Goal: Transaction & Acquisition: Download file/media

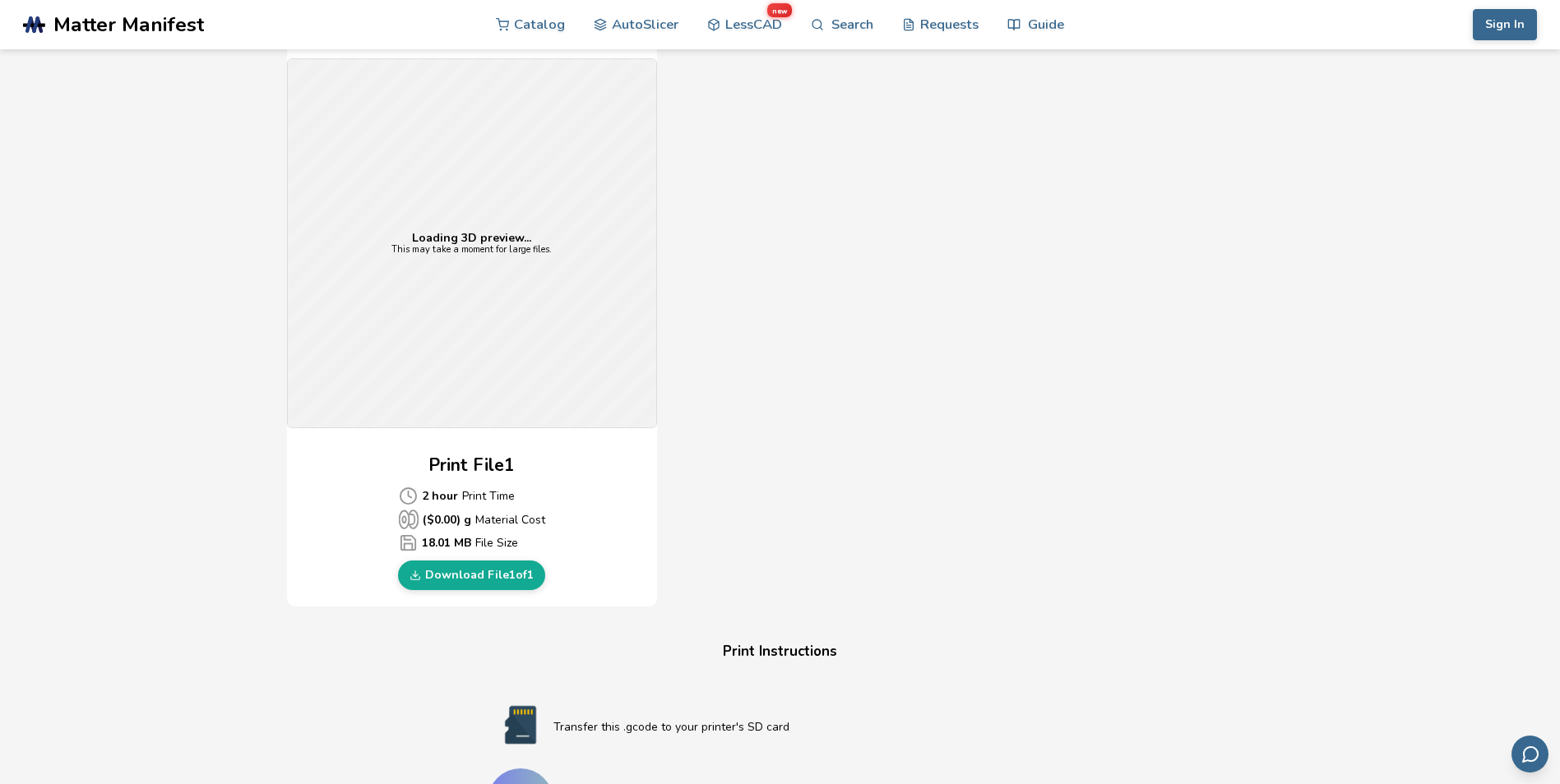
scroll to position [412, 0]
click at [457, 324] on div "Loading 3D preview... This may take a moment for large files." at bounding box center [472, 242] width 369 height 369
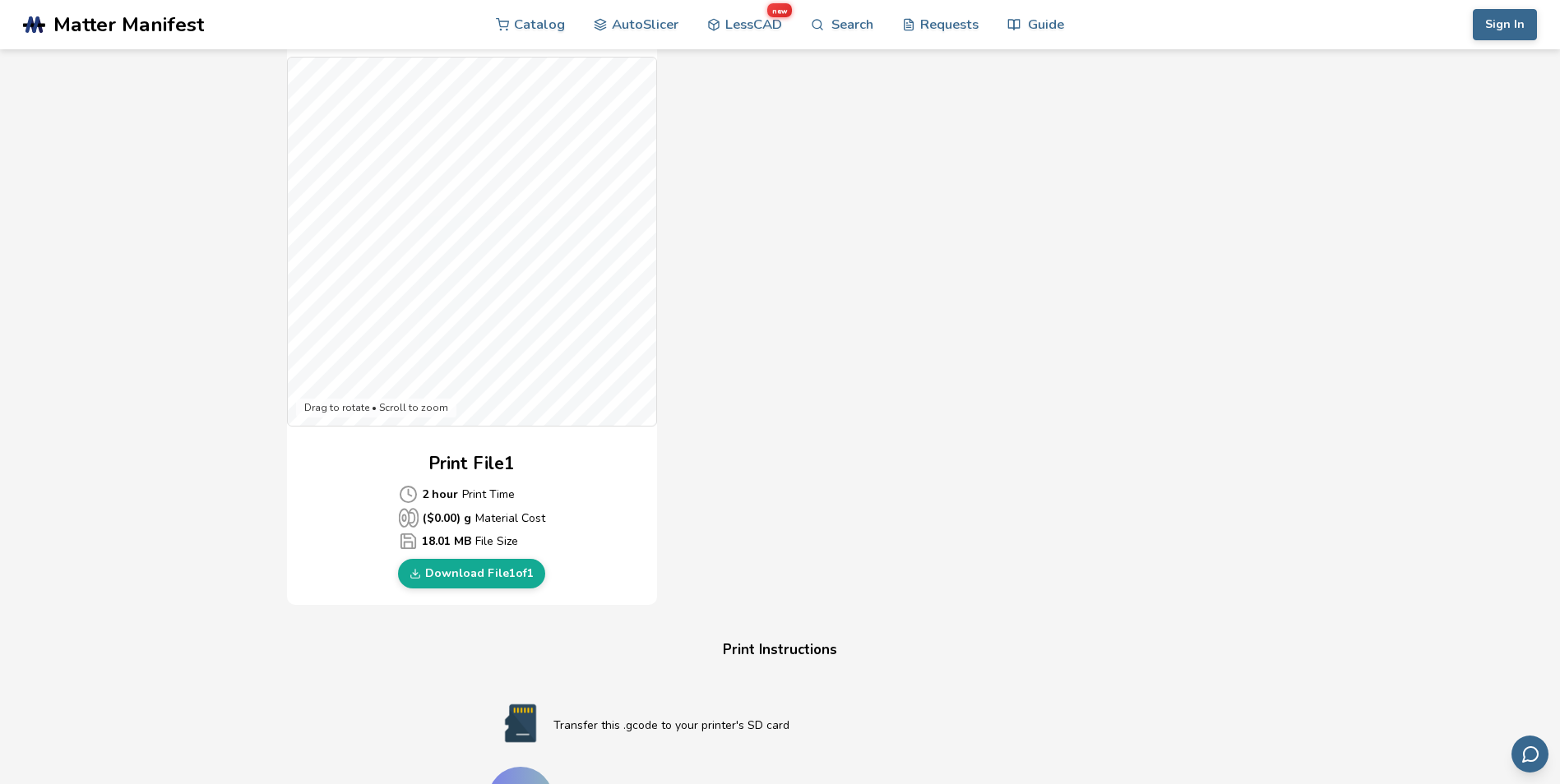
scroll to position [657, 0]
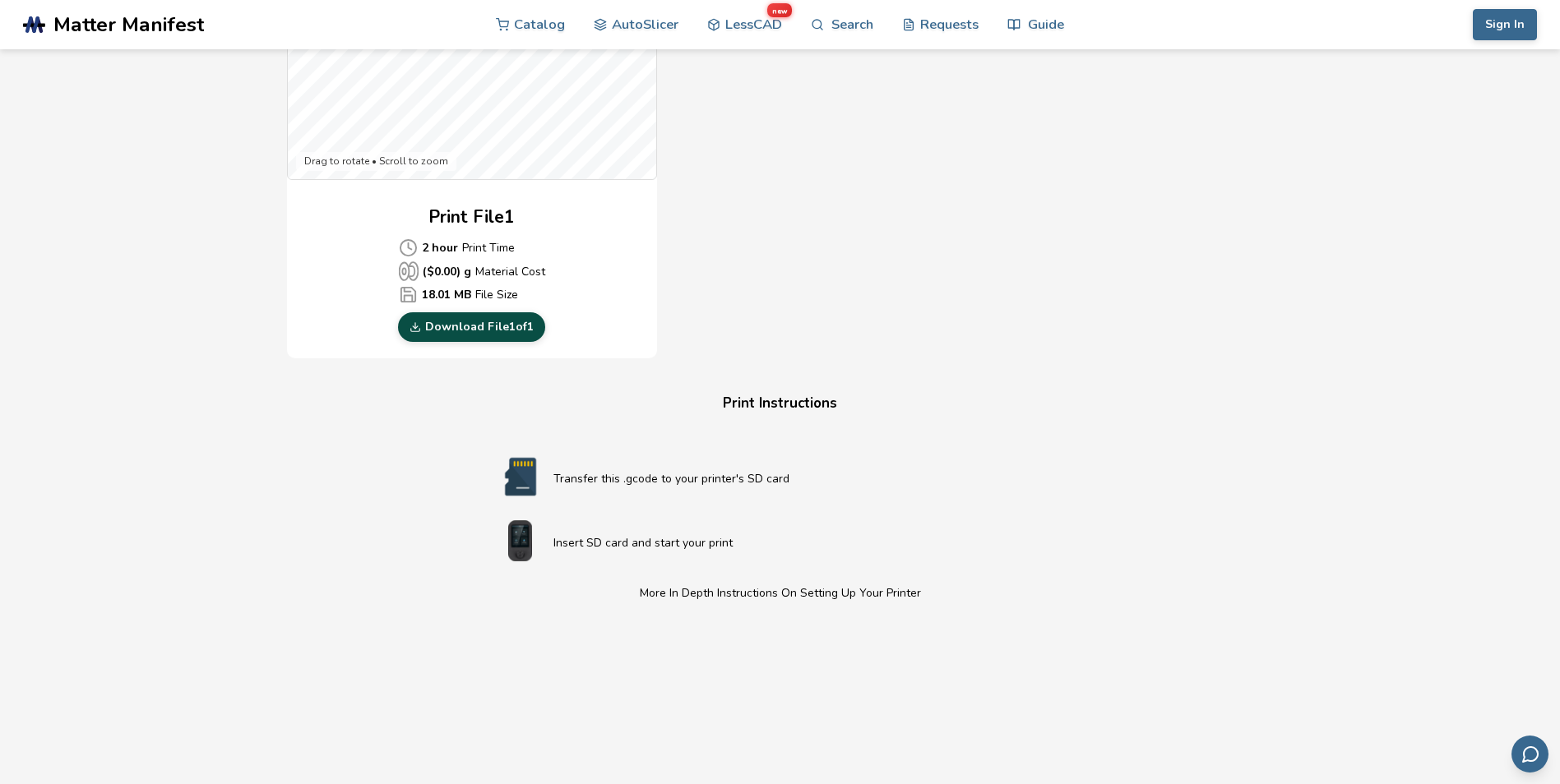
click at [470, 331] on link "Download File 1 of 1" at bounding box center [471, 328] width 147 height 30
click at [1214, 412] on div "Download Your Print File Dragon Head Wall Hook Dragon Head Wall Hook Created By…" at bounding box center [780, 199] width 1498 height 1559
click at [499, 328] on link "Download File 1 of 1" at bounding box center [471, 328] width 147 height 30
click at [142, 300] on div "Download Your Print File Dragon Head Wall Hook Dragon Head Wall Hook Created By…" at bounding box center [780, 199] width 1498 height 1559
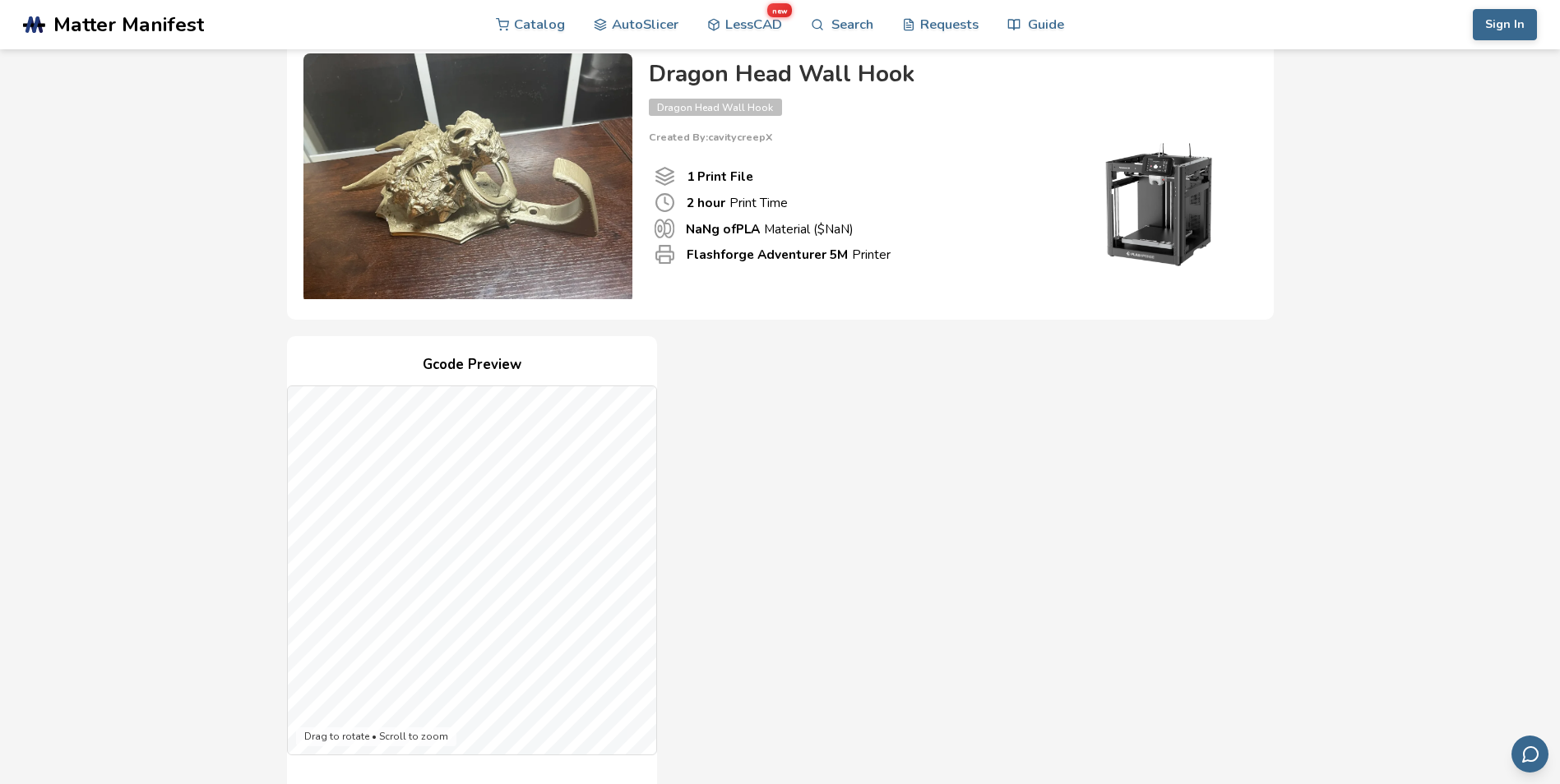
scroll to position [0, 0]
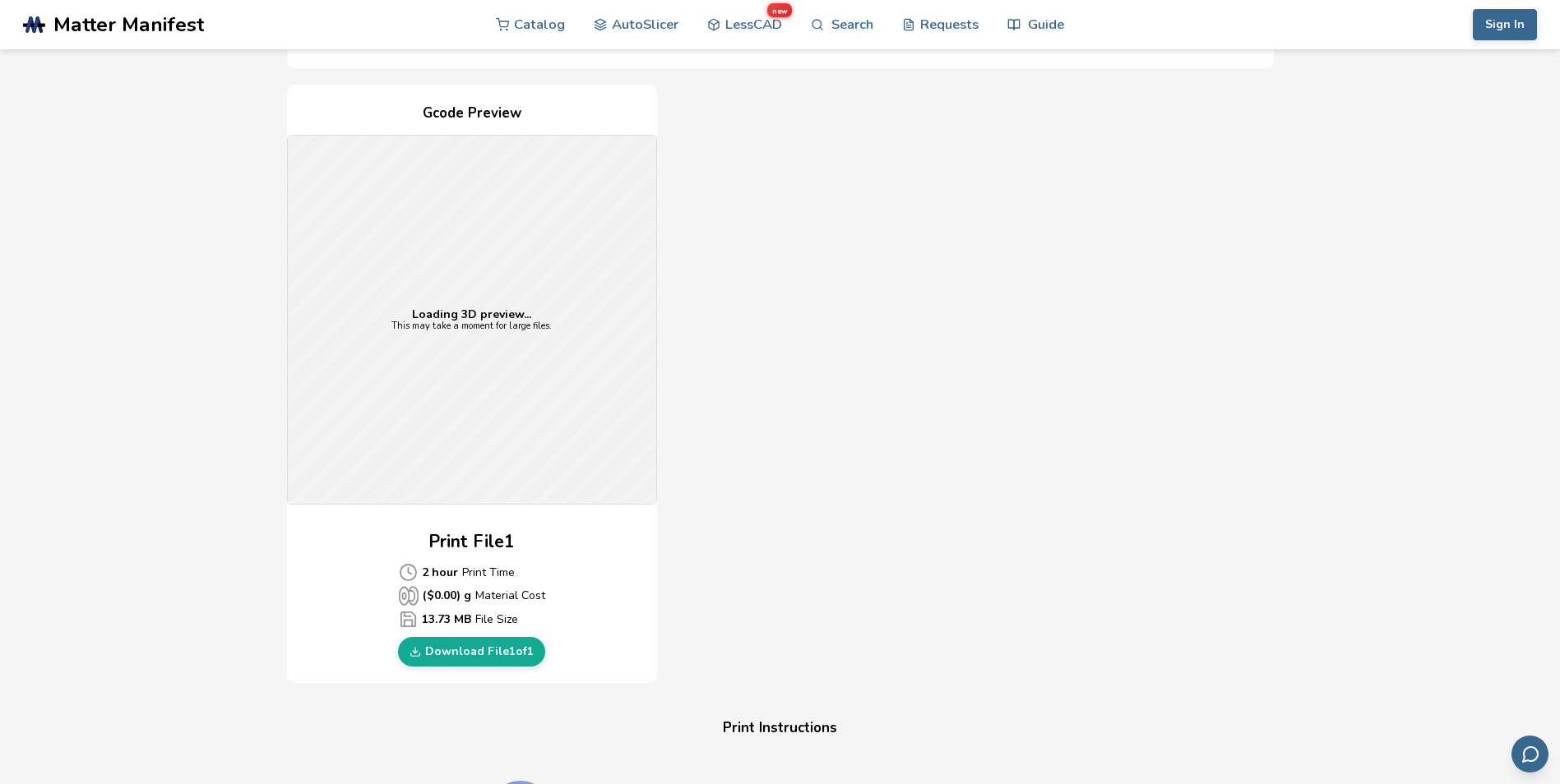
scroll to position [412, 0]
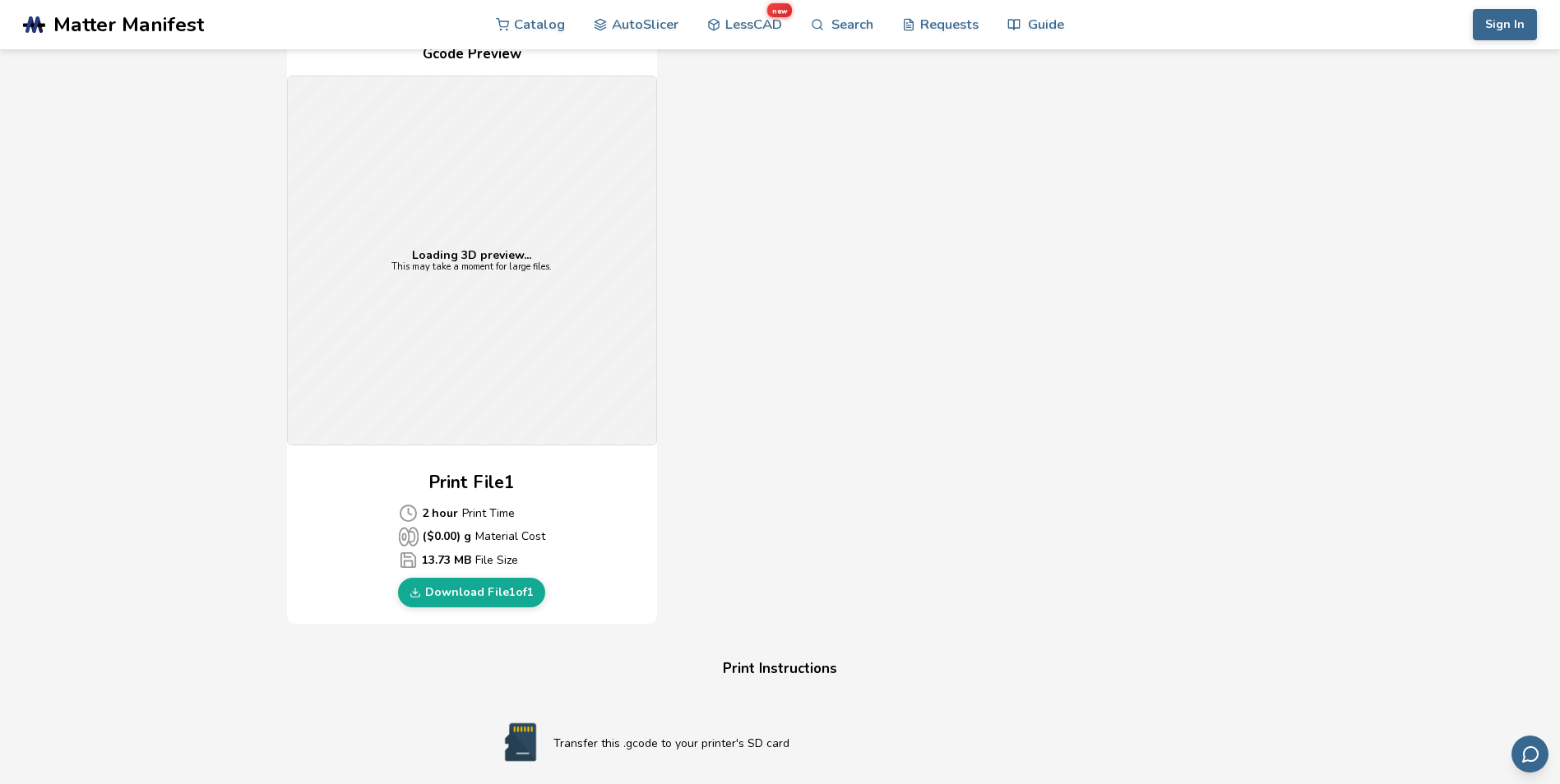
click at [473, 580] on link "Download File 1 of 1" at bounding box center [471, 593] width 147 height 30
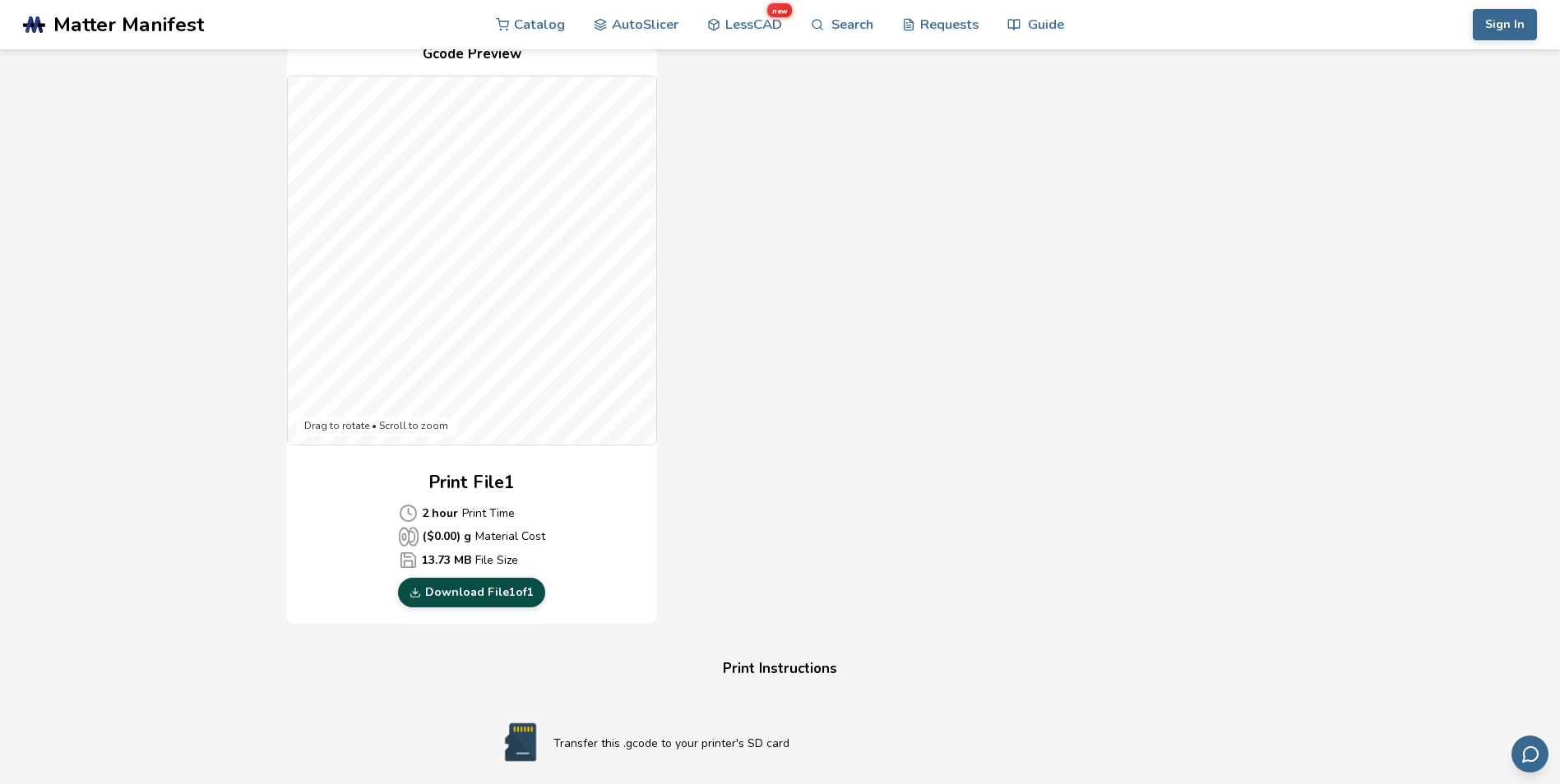
click at [445, 578] on link "Download File 1 of 1" at bounding box center [471, 593] width 147 height 30
